Goal: Information Seeking & Learning: Learn about a topic

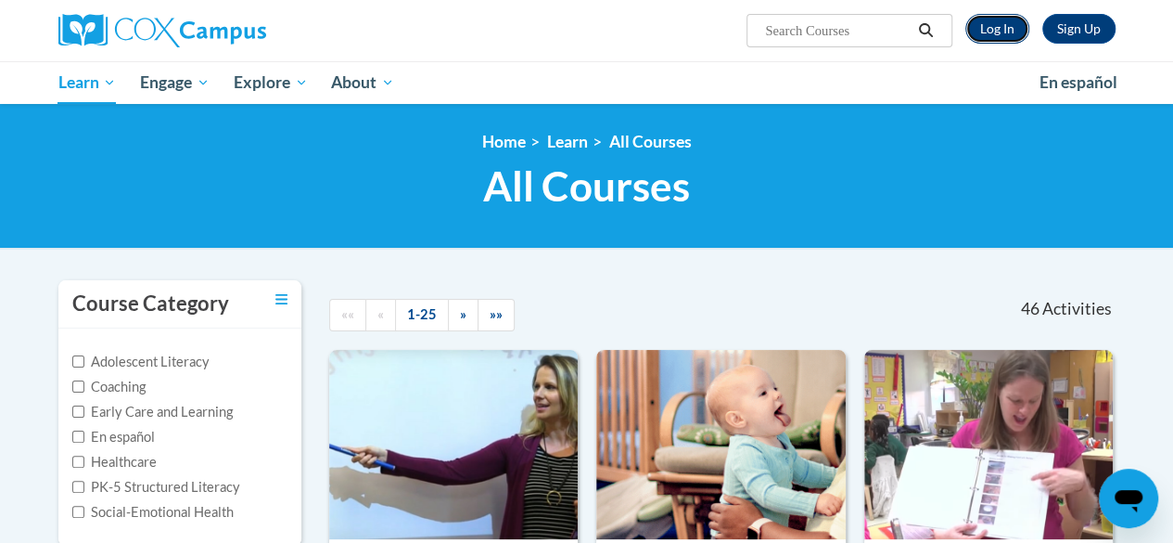
click at [1014, 27] on link "Log In" at bounding box center [998, 29] width 64 height 30
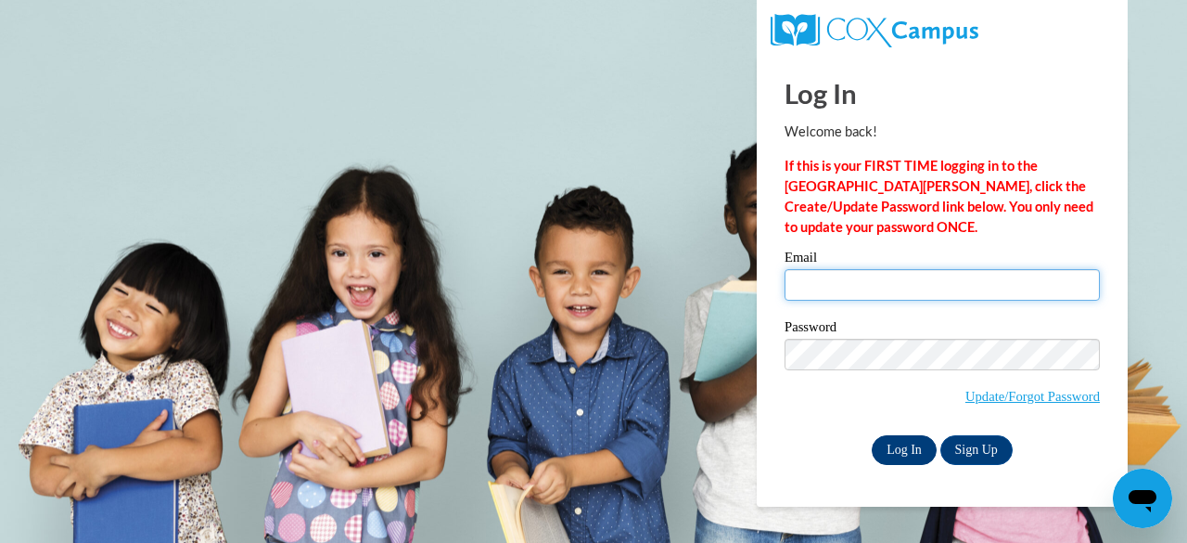
type input "molinc3@collierschools.com"
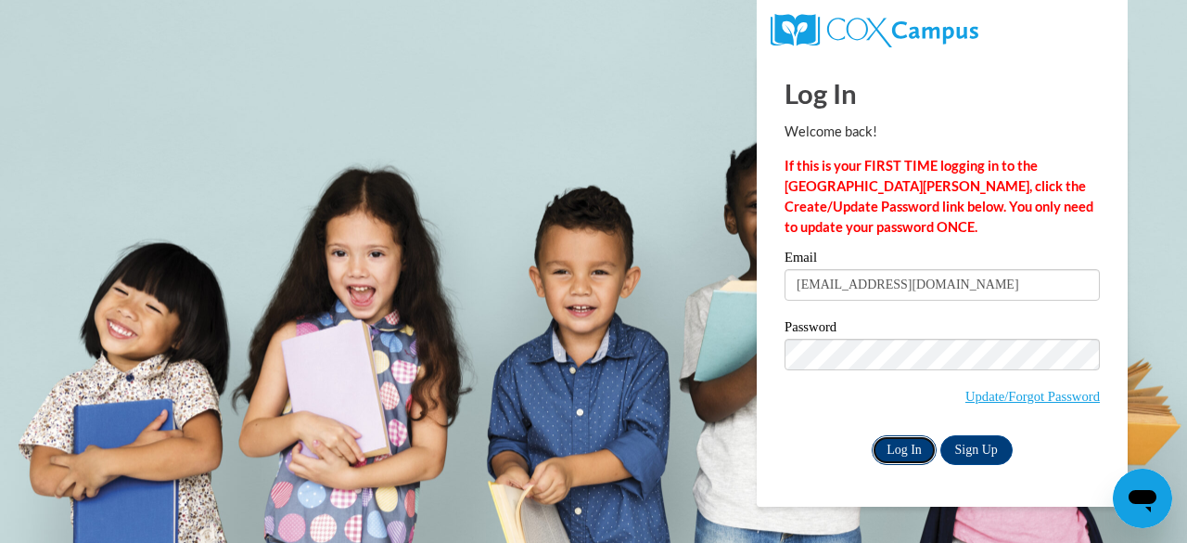
click at [899, 446] on input "Log In" at bounding box center [904, 450] width 65 height 30
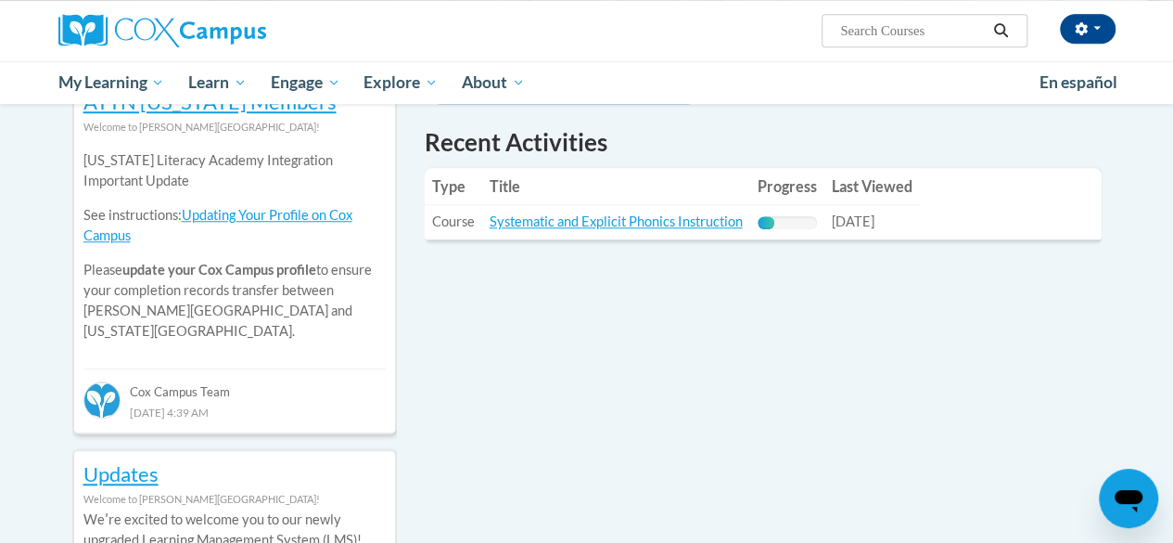
scroll to position [678, 0]
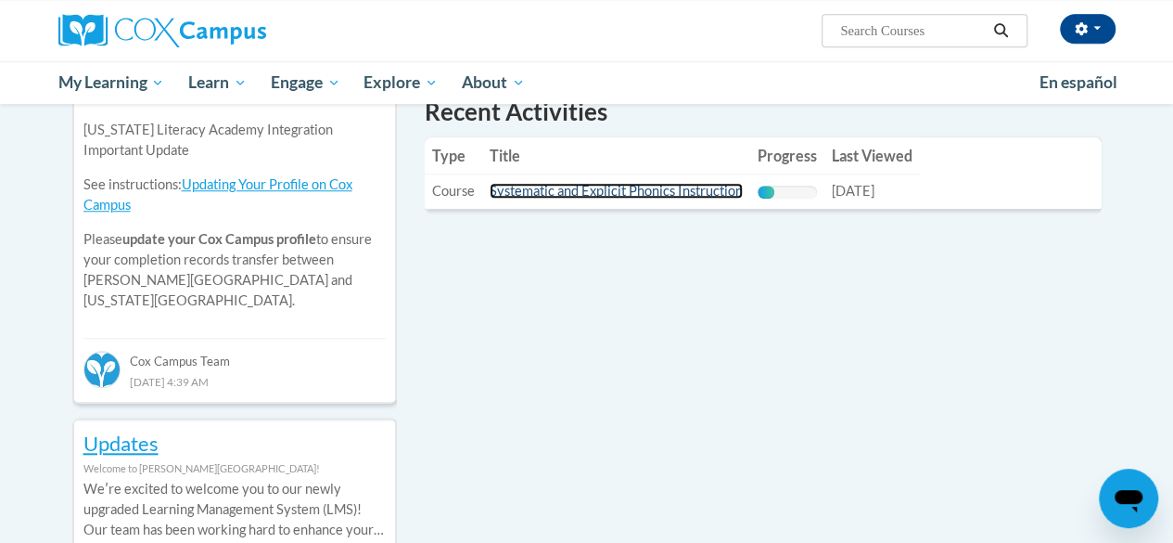
click at [564, 194] on link "Systematic and Explicit Phonics Instruction" at bounding box center [616, 191] width 253 height 16
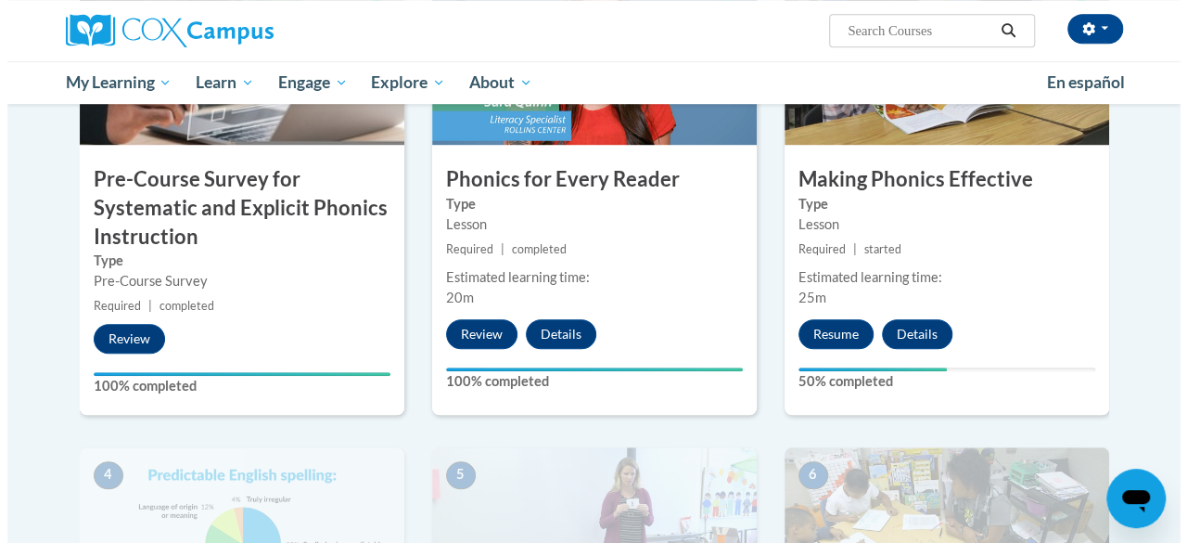
scroll to position [602, 0]
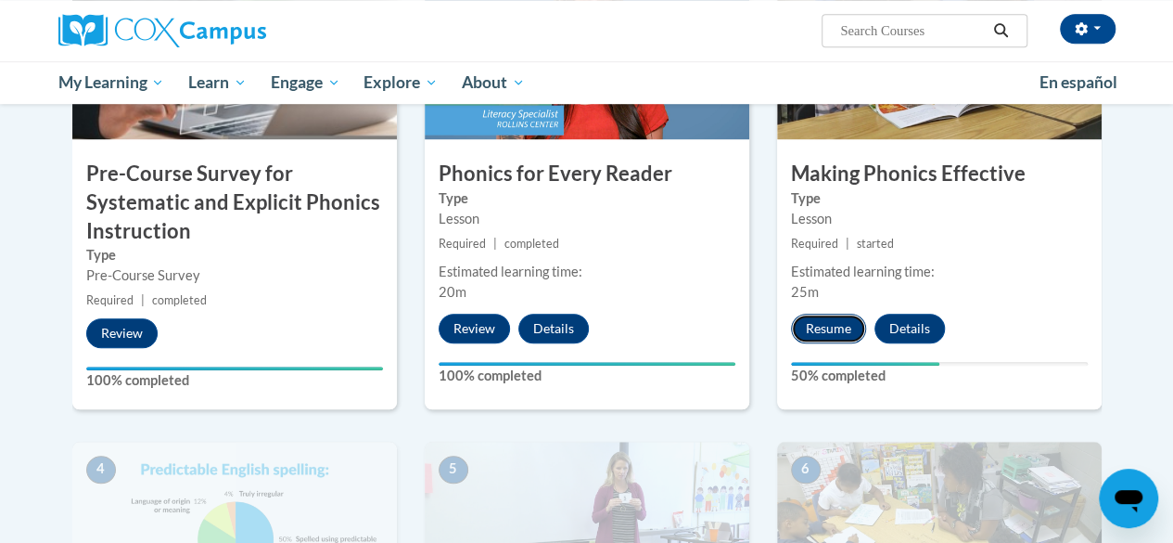
click at [814, 340] on button "Resume" at bounding box center [828, 329] width 75 height 30
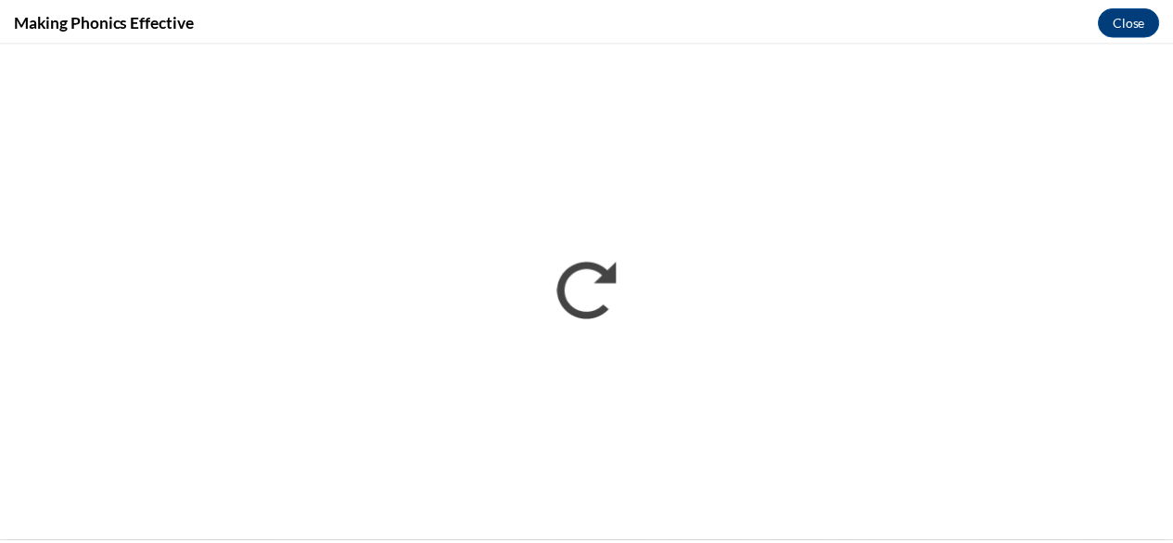
scroll to position [0, 0]
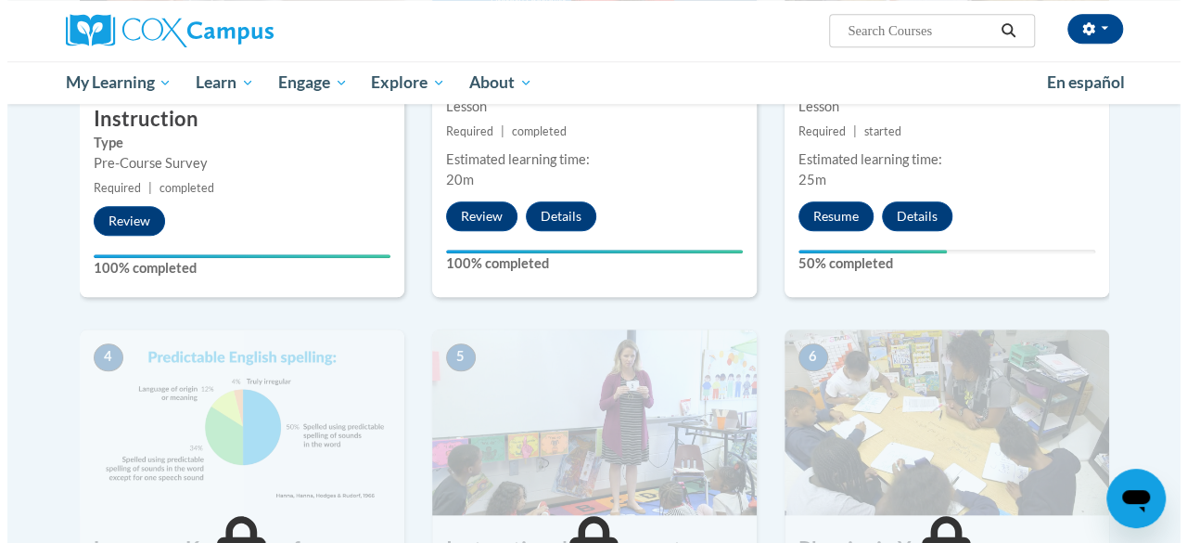
scroll to position [699, 0]
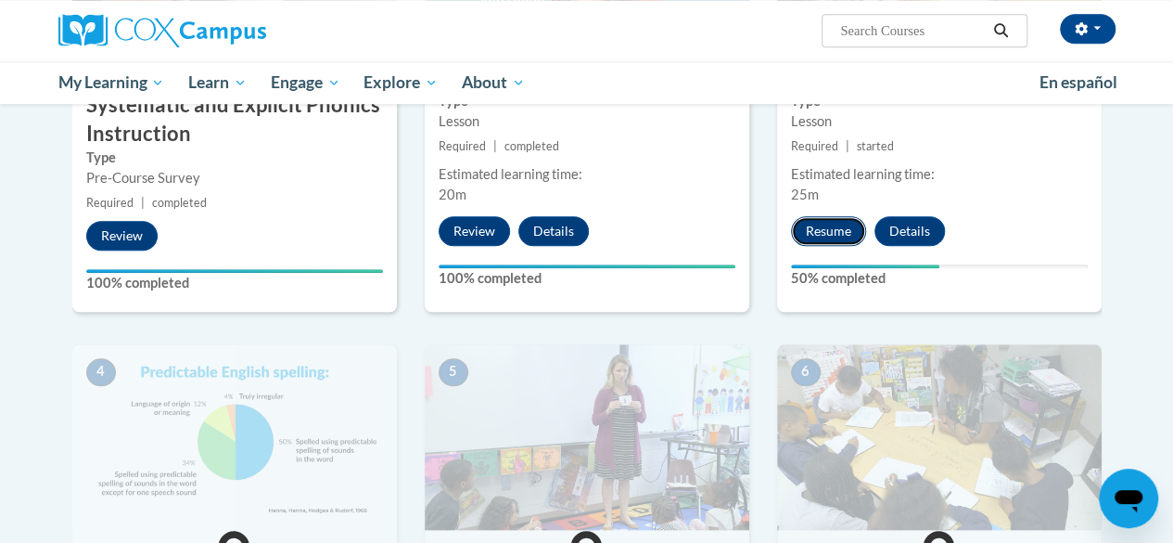
click at [814, 242] on button "Resume" at bounding box center [828, 231] width 75 height 30
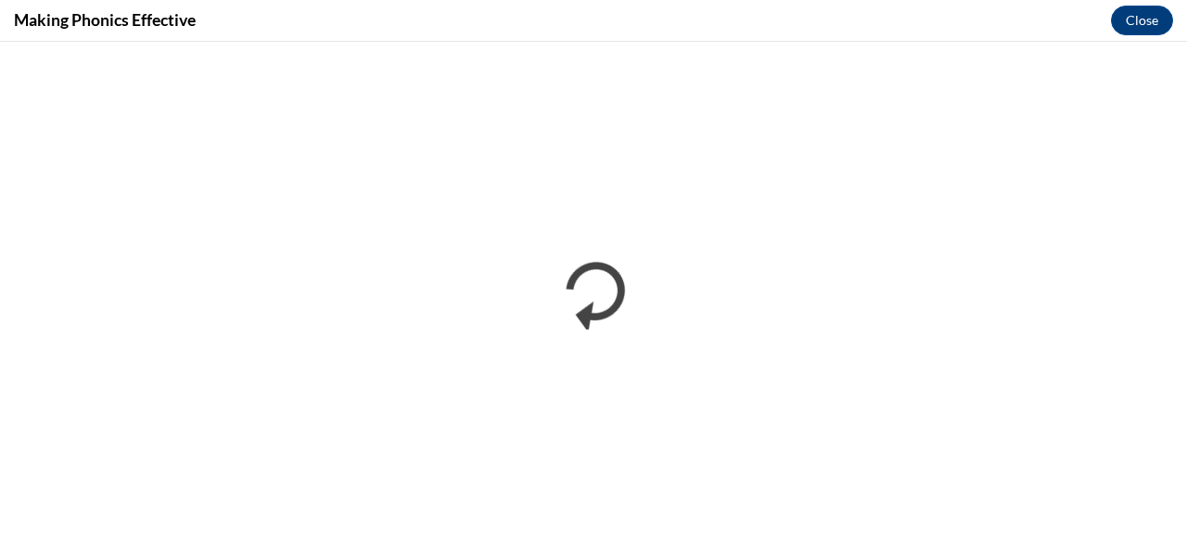
scroll to position [0, 0]
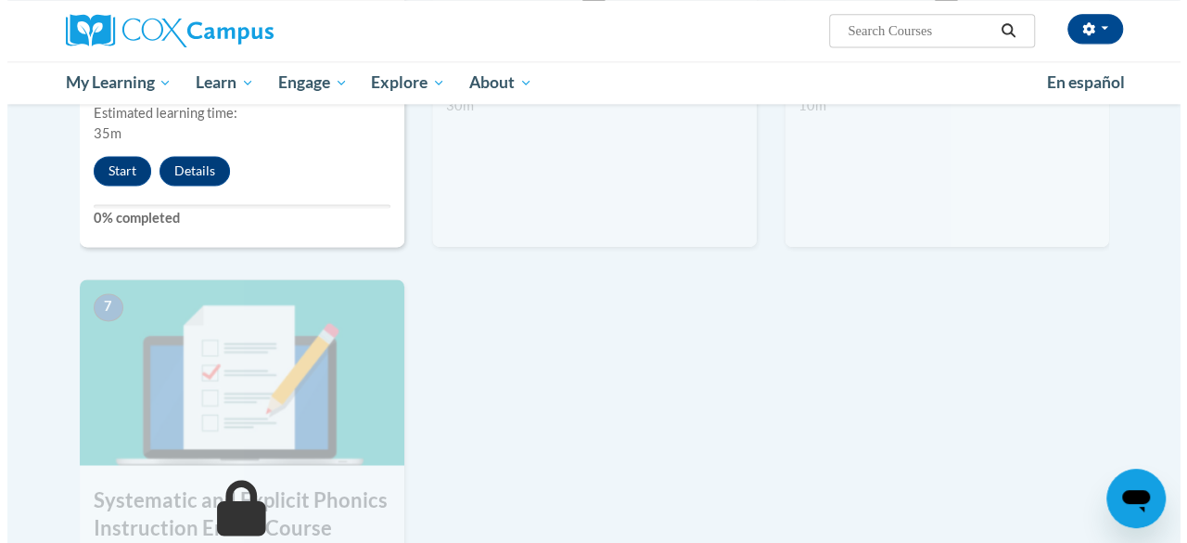
scroll to position [1117, 0]
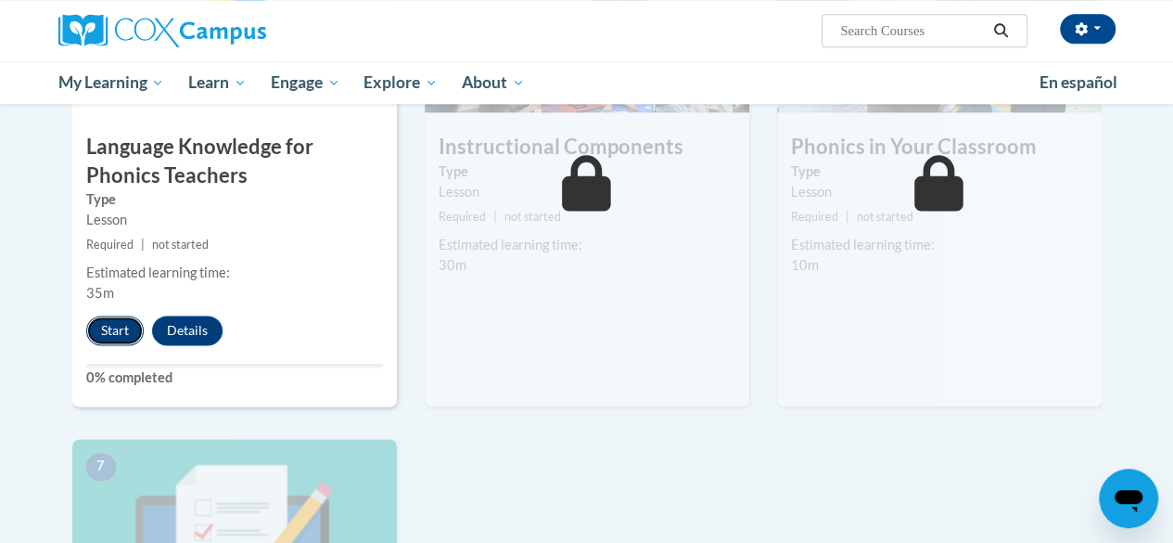
click at [111, 324] on button "Start" at bounding box center [115, 330] width 58 height 30
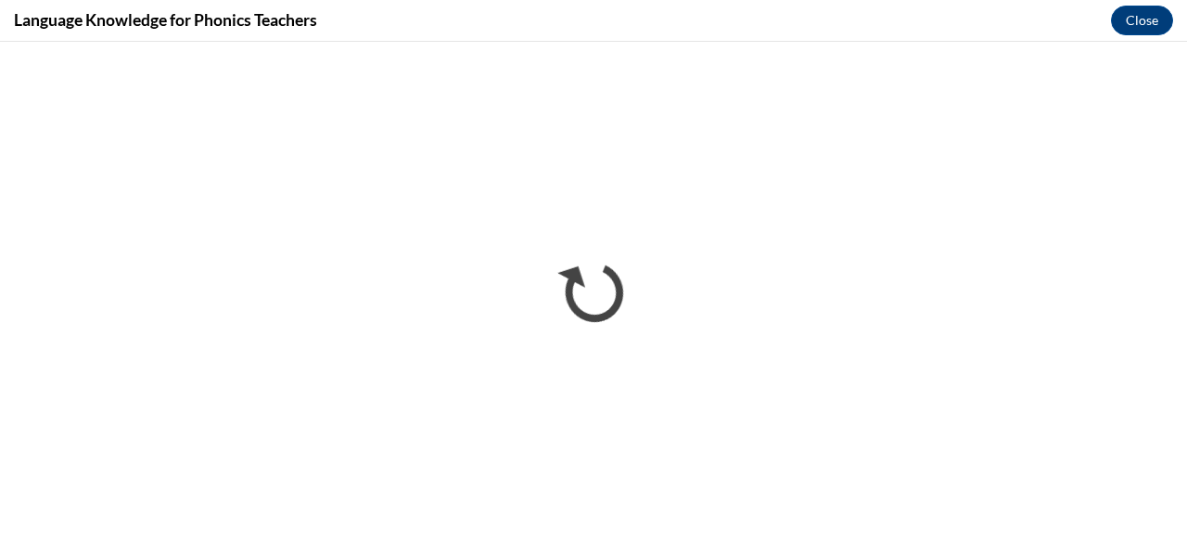
scroll to position [0, 0]
